Goal: Use online tool/utility: Utilize a website feature to perform a specific function

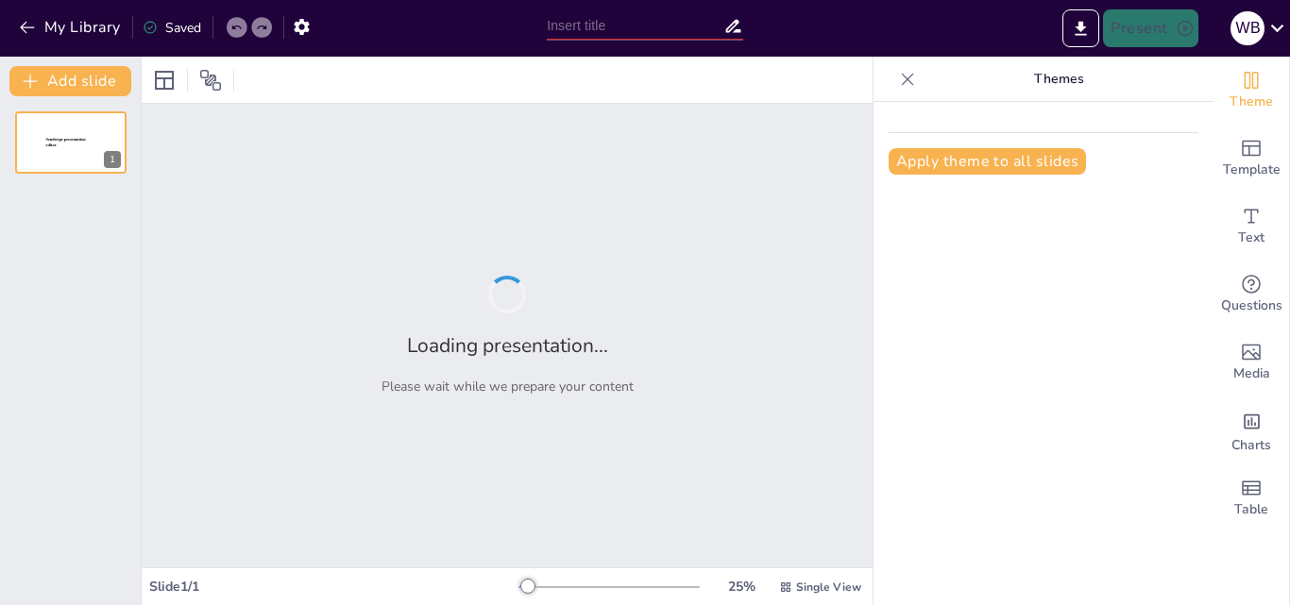
type input "Aprendizaje Basado en Problemas: El Ciclo del Agua y su Relevancia"
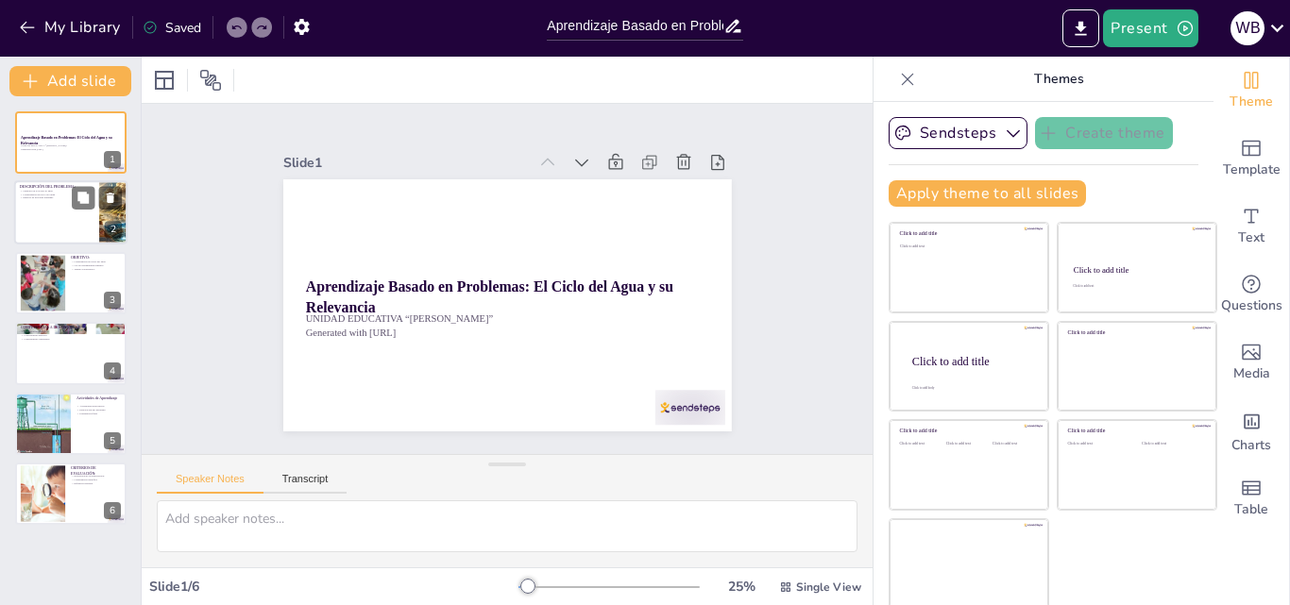
click at [71, 228] on div at bounding box center [70, 213] width 113 height 64
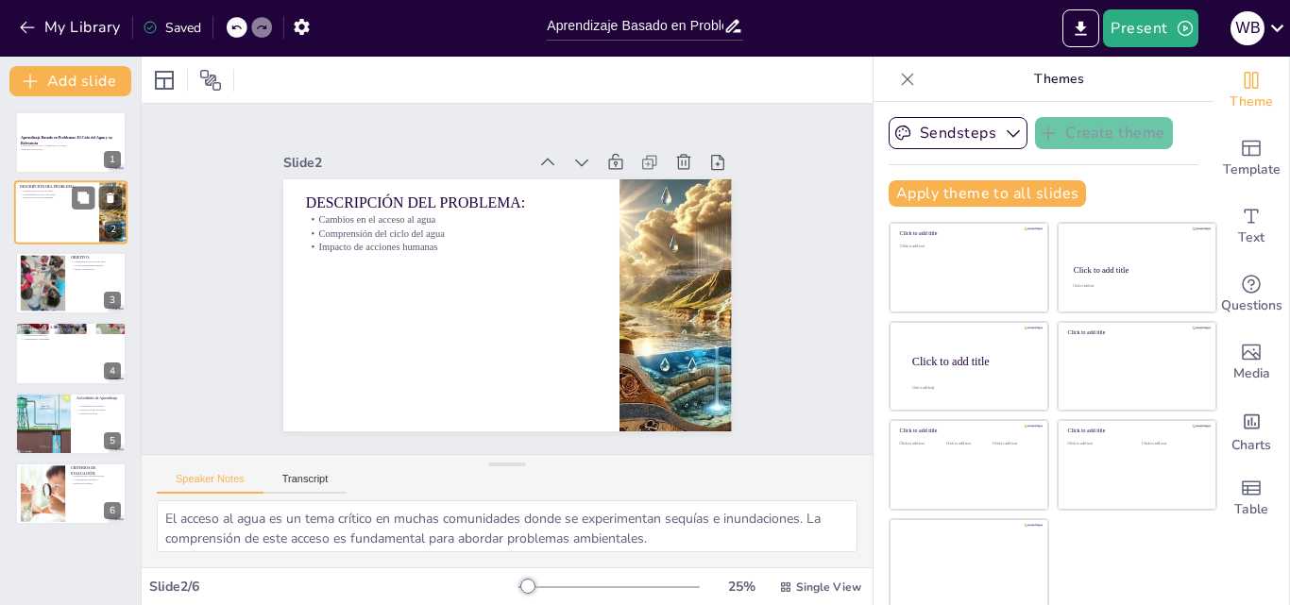
scroll to position [4, 0]
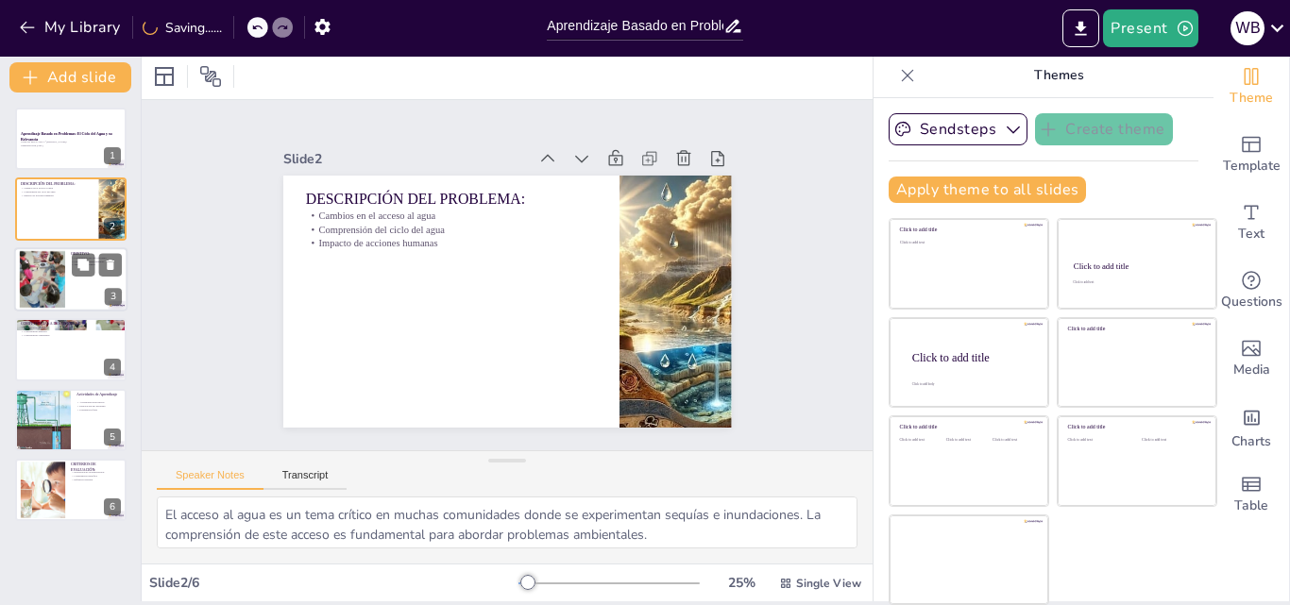
click at [76, 283] on div at bounding box center [70, 279] width 113 height 64
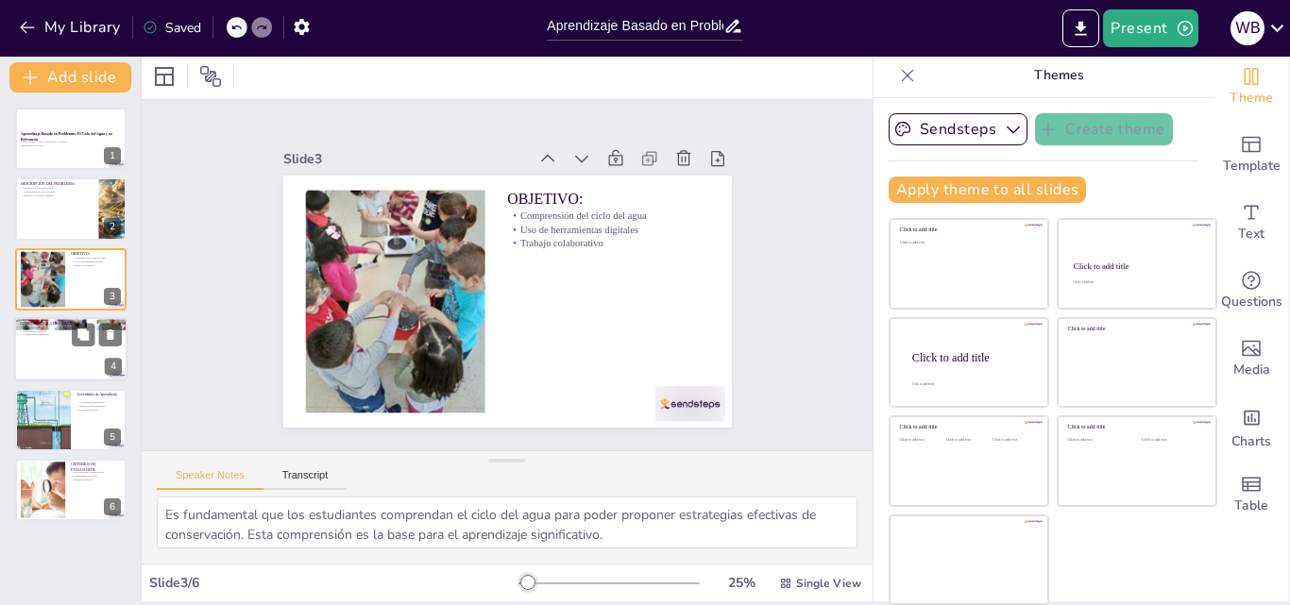
click at [66, 346] on div at bounding box center [70, 349] width 113 height 64
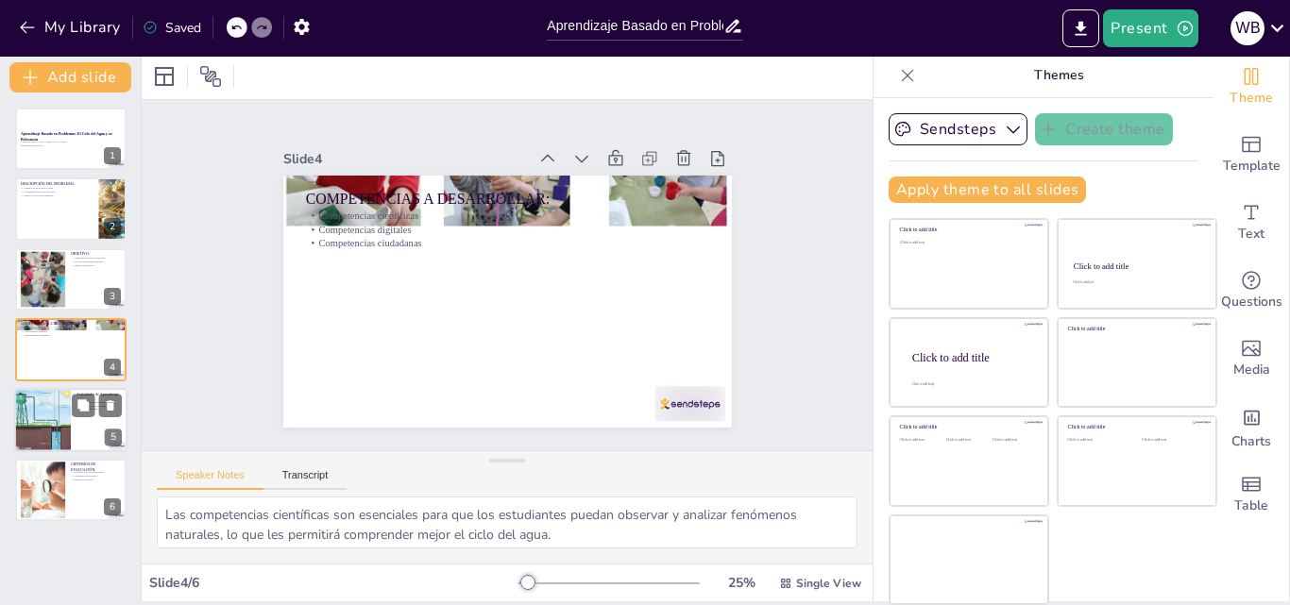
click at [60, 420] on div at bounding box center [42, 420] width 107 height 64
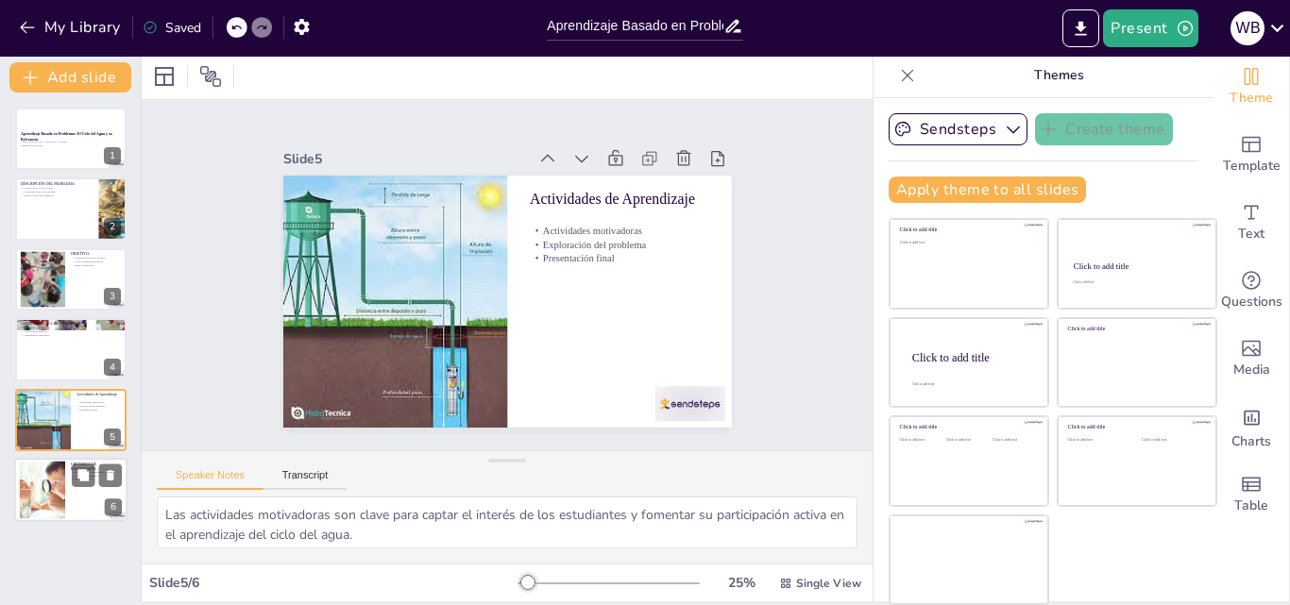
click at [64, 490] on div at bounding box center [42, 491] width 92 height 58
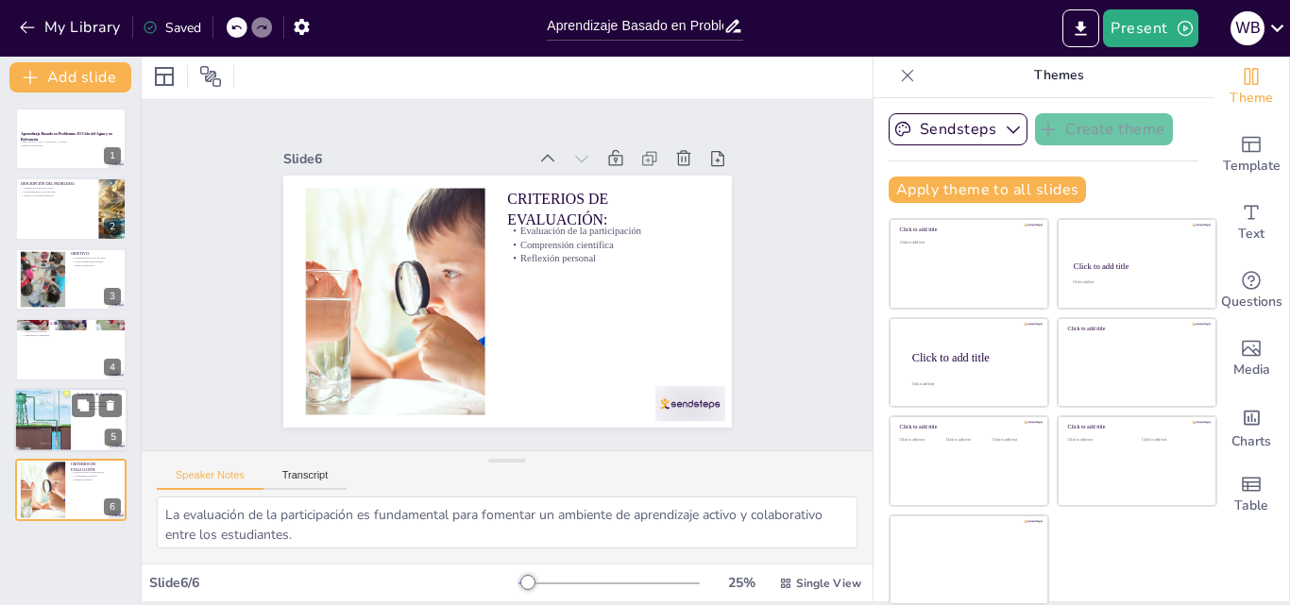
click at [39, 431] on div at bounding box center [42, 420] width 107 height 64
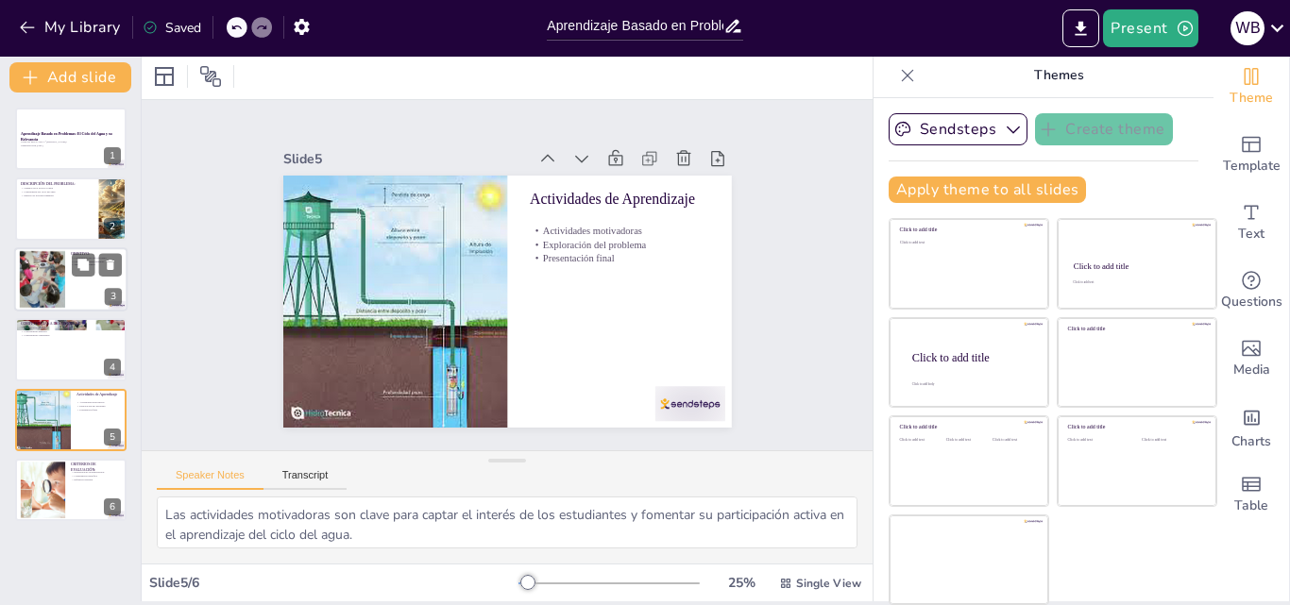
click at [57, 288] on div at bounding box center [42, 279] width 60 height 58
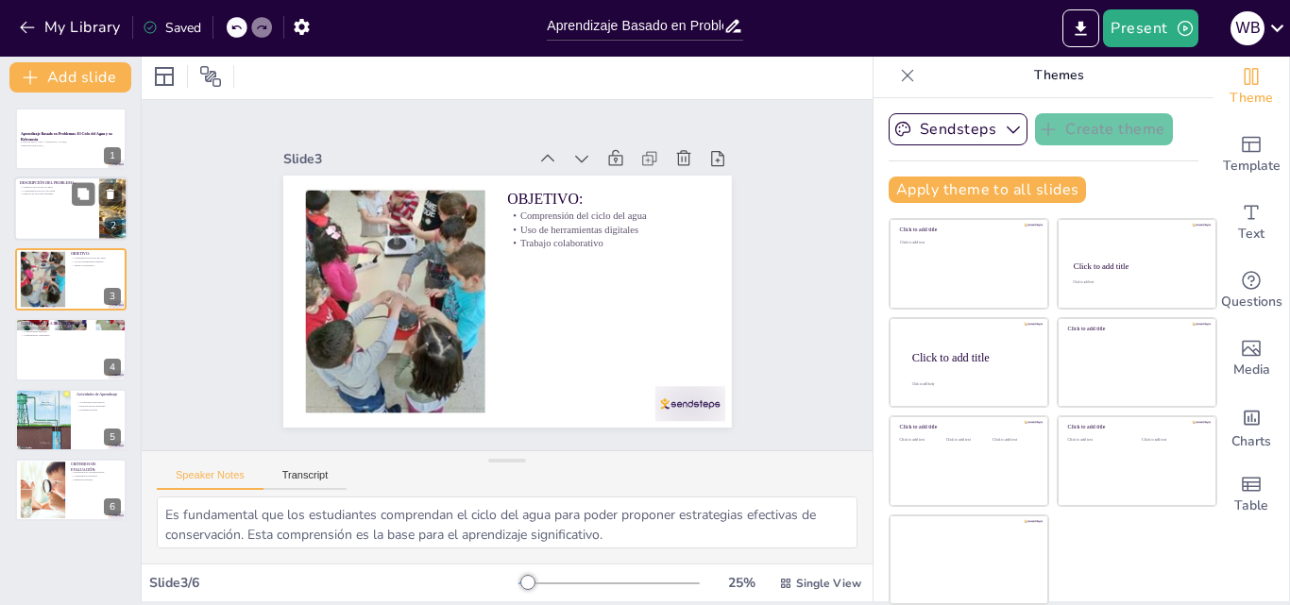
click at [37, 204] on div at bounding box center [70, 210] width 113 height 64
type textarea "El acceso al agua es un tema crítico en muchas comunidades donde se experimenta…"
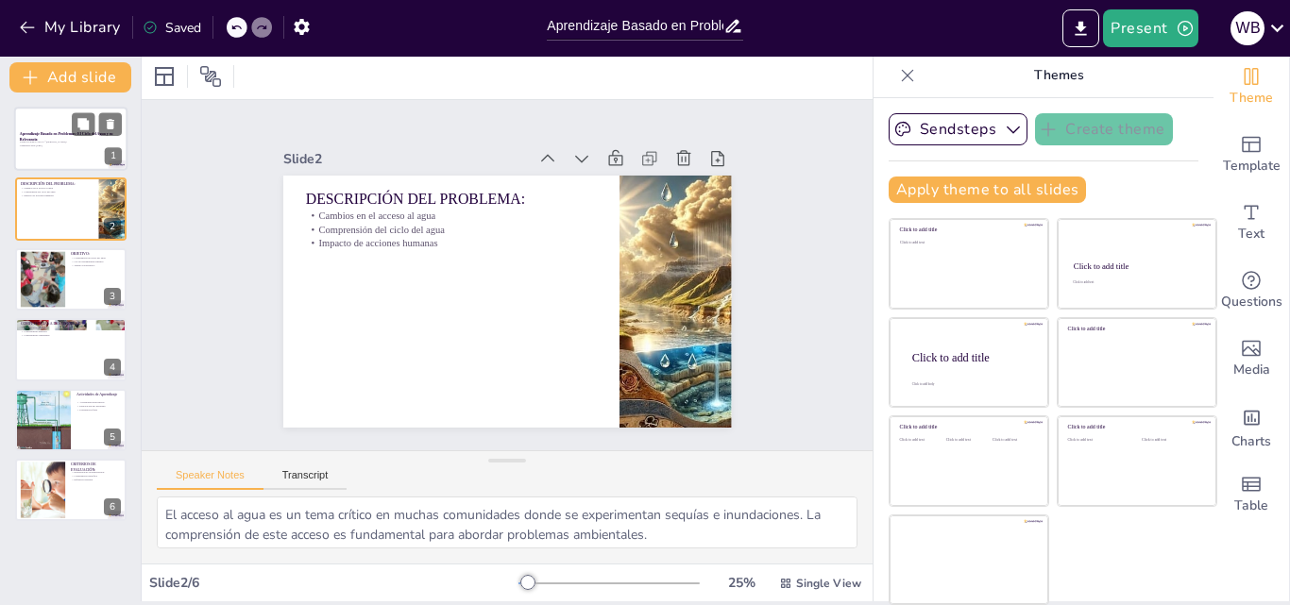
click at [42, 144] on p "Generated with Sendsteps.ai" at bounding box center [71, 146] width 102 height 4
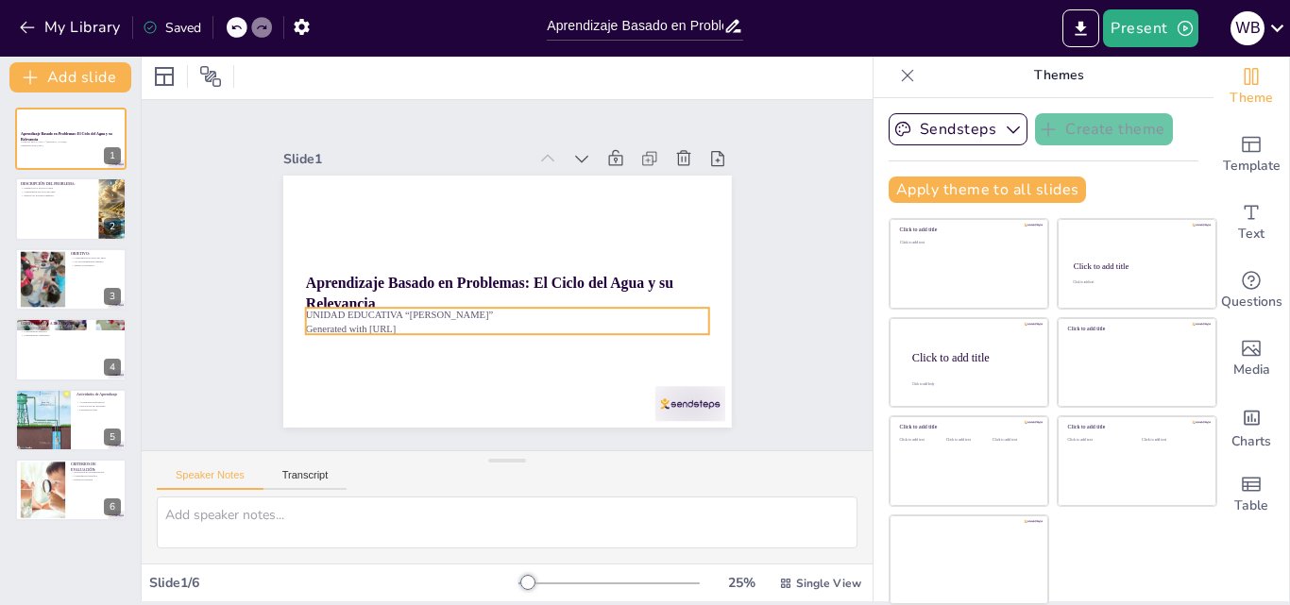
click at [408, 320] on p "Generated with Sendsteps.ai" at bounding box center [501, 328] width 402 height 56
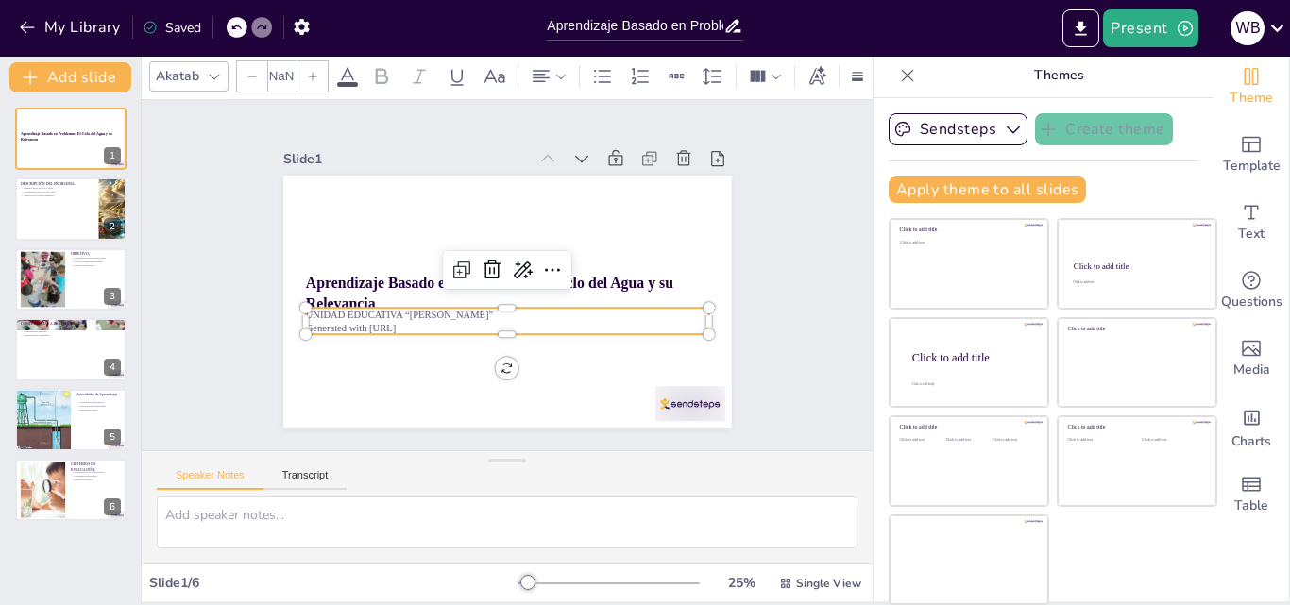
type input "32"
click at [408, 320] on p "Generated with Sendsteps.ai" at bounding box center [496, 327] width 398 height 97
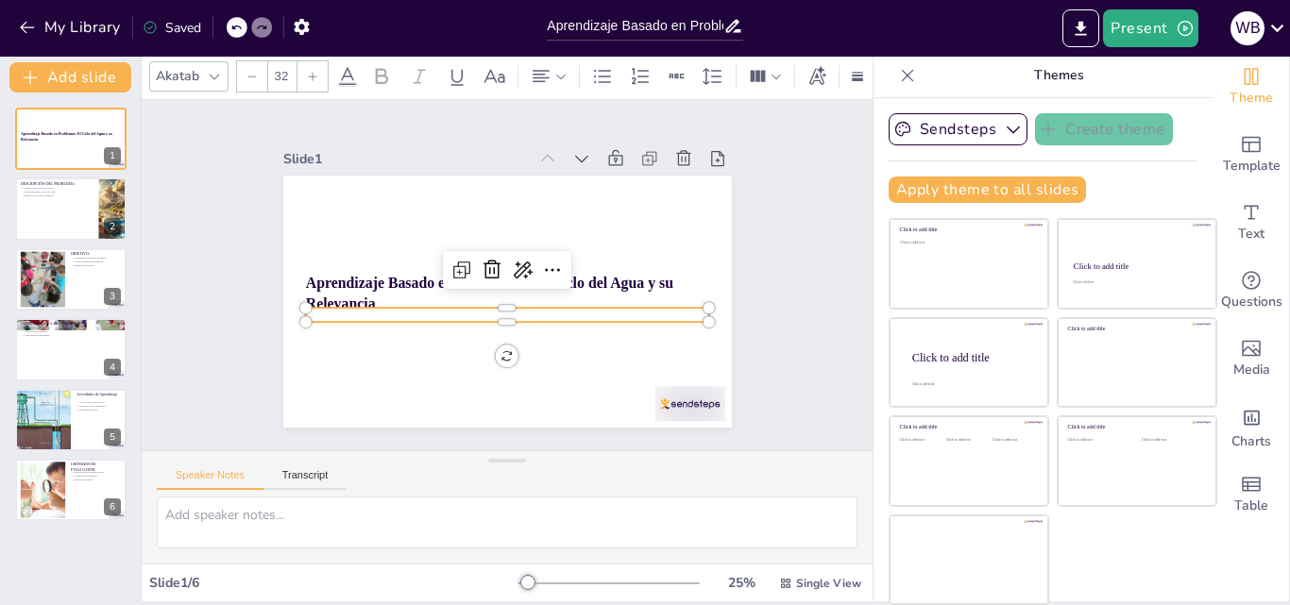
click at [431, 309] on p at bounding box center [491, 311] width 374 height 177
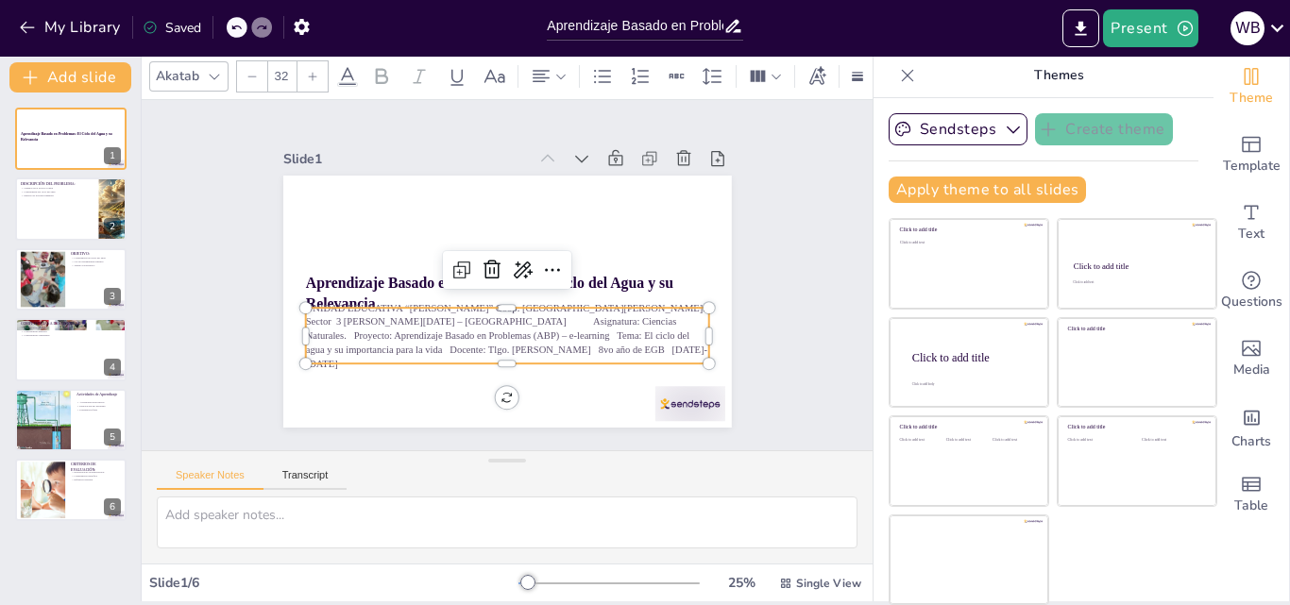
scroll to position [0, 0]
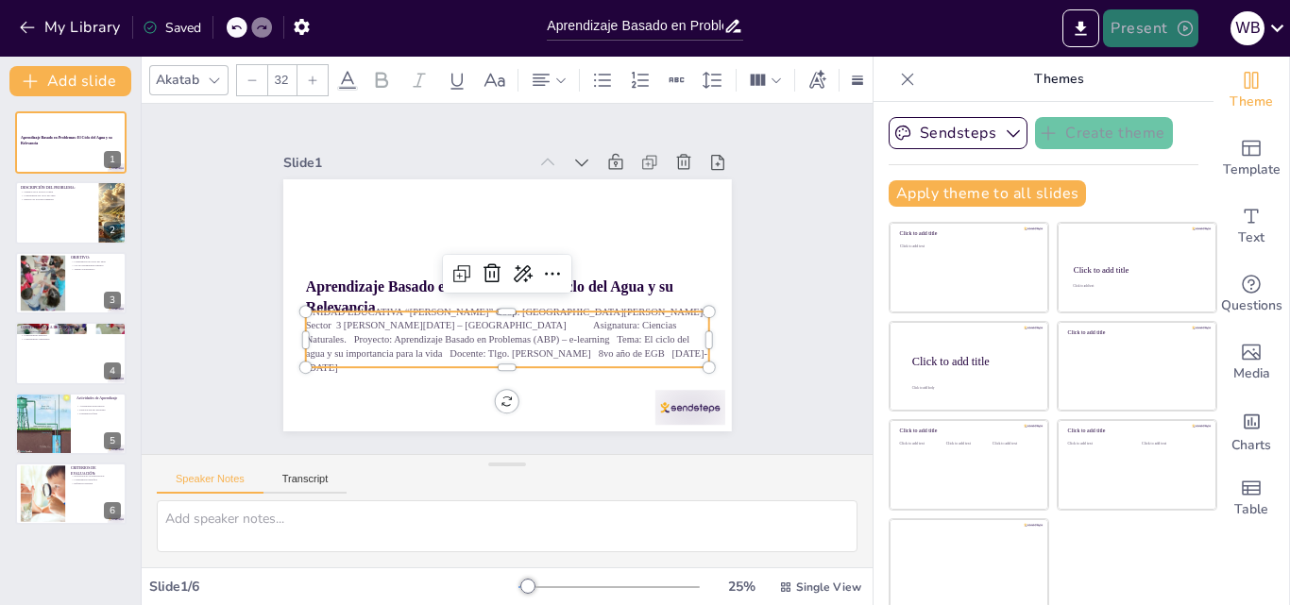
click at [1174, 27] on button "Present" at bounding box center [1150, 28] width 94 height 38
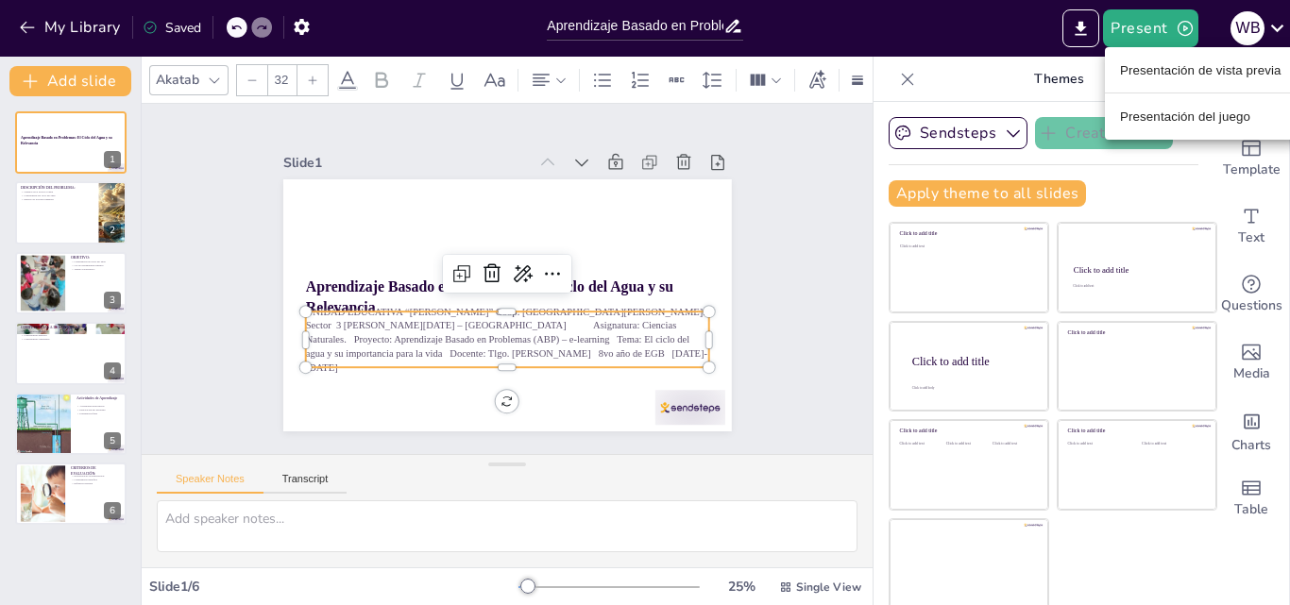
click at [1165, 67] on font "Presentación de vista previa" at bounding box center [1200, 70] width 161 height 14
